Goal: Obtain resource: Download file/media

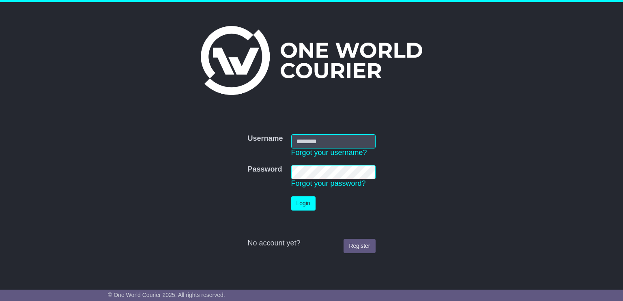
type input "**********"
click at [304, 203] on button "Login" at bounding box center [303, 203] width 24 height 14
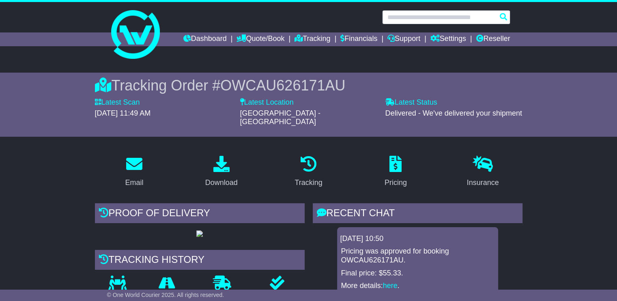
click at [463, 21] on input "text" at bounding box center [446, 17] width 128 height 14
paste input "**********"
type input "**********"
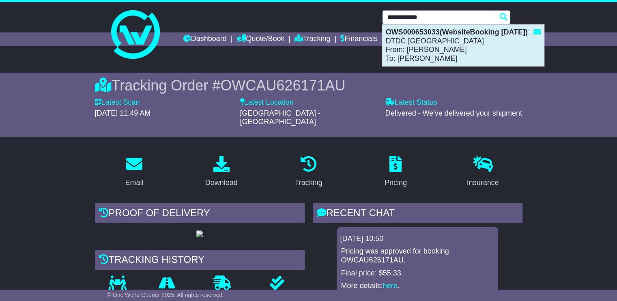
click at [440, 46] on div "OWS000653033(WebsiteBooking 30-9-2025) : DTDC Australia From: ARTHUR MITROULS T…" at bounding box center [462, 45] width 161 height 41
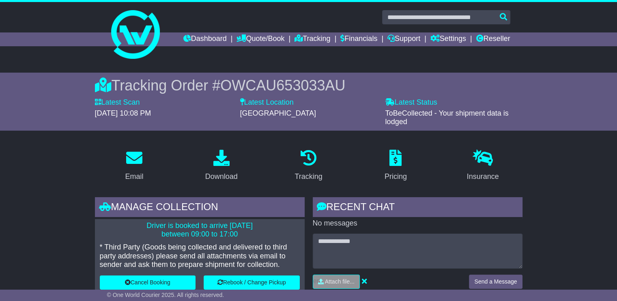
click at [296, 84] on span "OWCAU653033AU" at bounding box center [282, 85] width 125 height 17
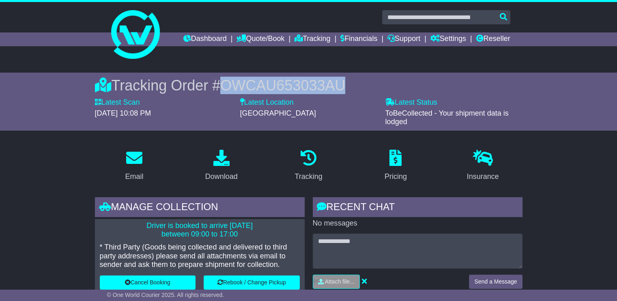
click at [296, 84] on span "OWCAU653033AU" at bounding box center [282, 85] width 125 height 17
copy span "OWCAU653033AU"
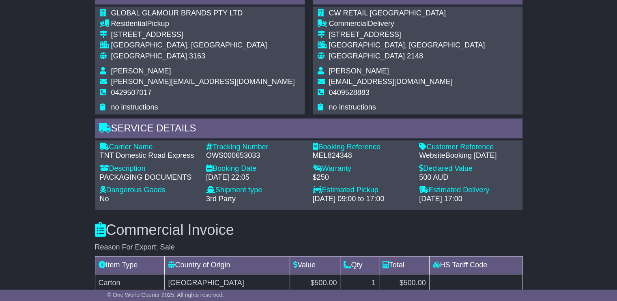
scroll to position [608, 0]
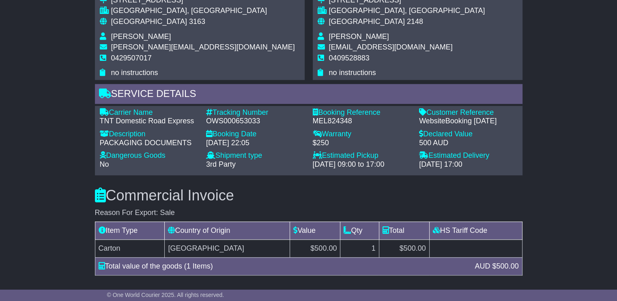
click at [326, 120] on div "MEL824348" at bounding box center [362, 121] width 99 height 9
copy div "MEL824348"
click at [232, 122] on div "OWS000653033" at bounding box center [255, 121] width 99 height 9
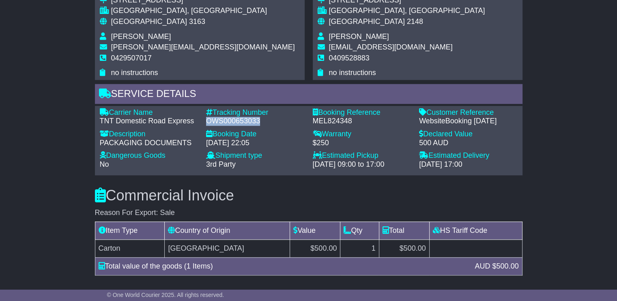
copy div "OWS000653033"
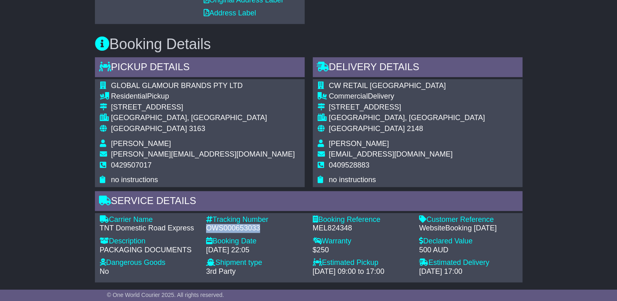
scroll to position [446, 0]
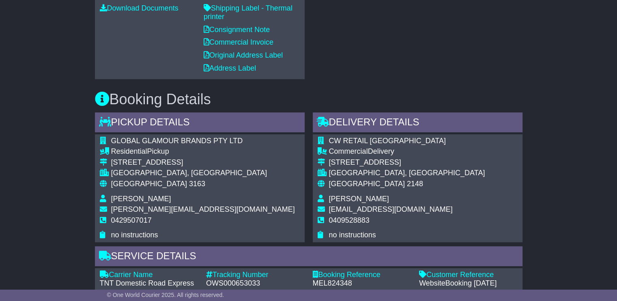
click at [187, 139] on span "GLOBAL GLAMOUR BRANDS PTY LTD" at bounding box center [177, 141] width 132 height 8
copy tbody "GLOBAL GLAMOUR BRANDS PTY LTD"
click at [152, 197] on span "[PERSON_NAME]" at bounding box center [141, 199] width 60 height 8
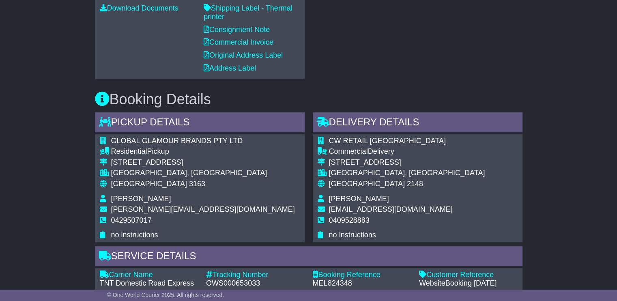
click at [152, 197] on span "[PERSON_NAME]" at bounding box center [141, 199] width 60 height 8
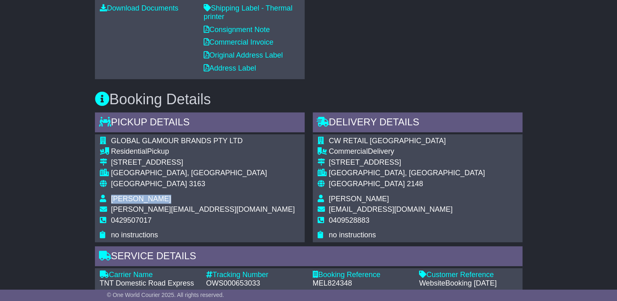
click at [367, 140] on span "CW RETAIL [GEOGRAPHIC_DATA]" at bounding box center [387, 141] width 117 height 8
copy tbody "CW RETAIL [GEOGRAPHIC_DATA]"
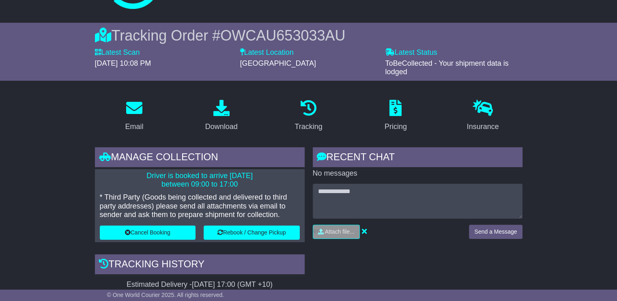
scroll to position [41, 0]
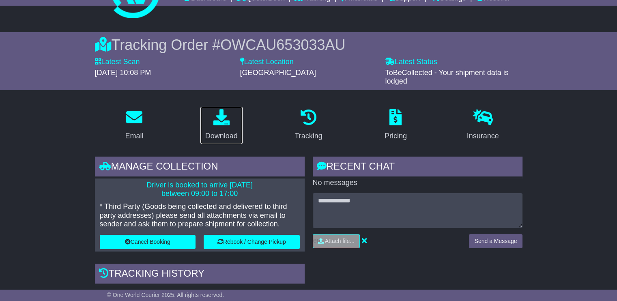
click at [213, 131] on div "Download" at bounding box center [221, 136] width 32 height 11
